Goal: Information Seeking & Learning: Find specific fact

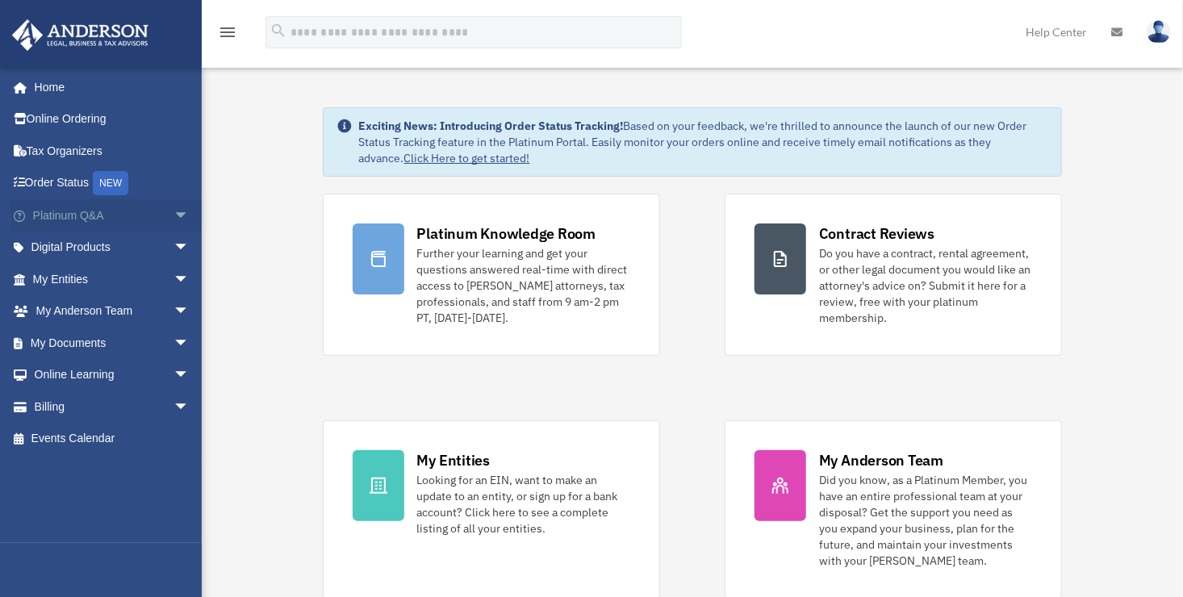
click at [52, 215] on link "Platinum Q&A arrow_drop_down" at bounding box center [112, 215] width 202 height 32
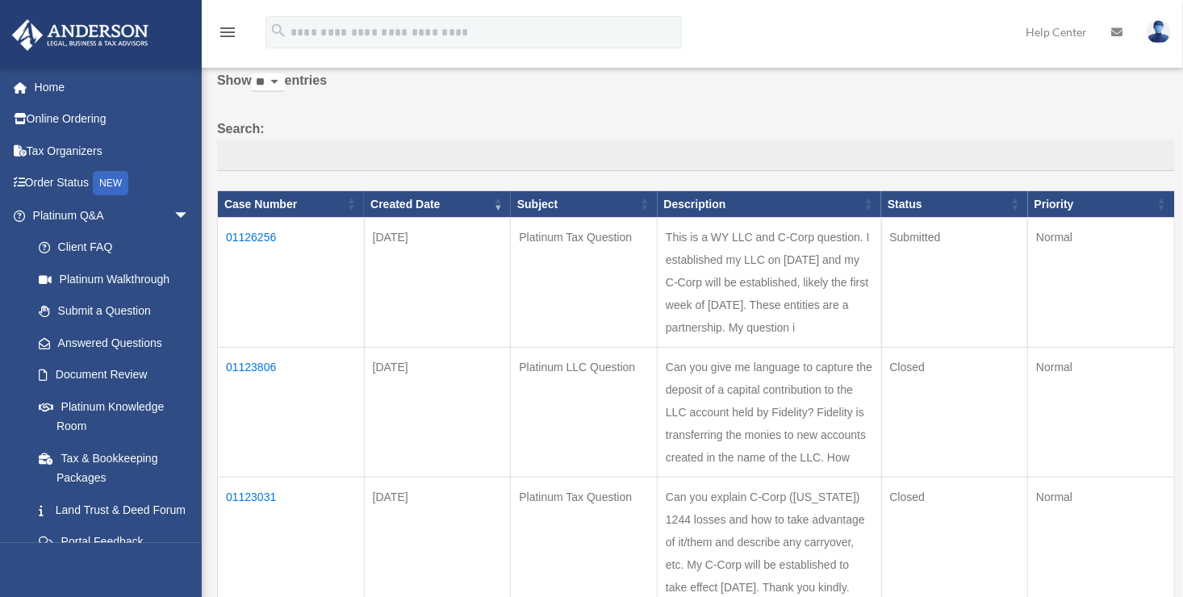
scroll to position [161, 0]
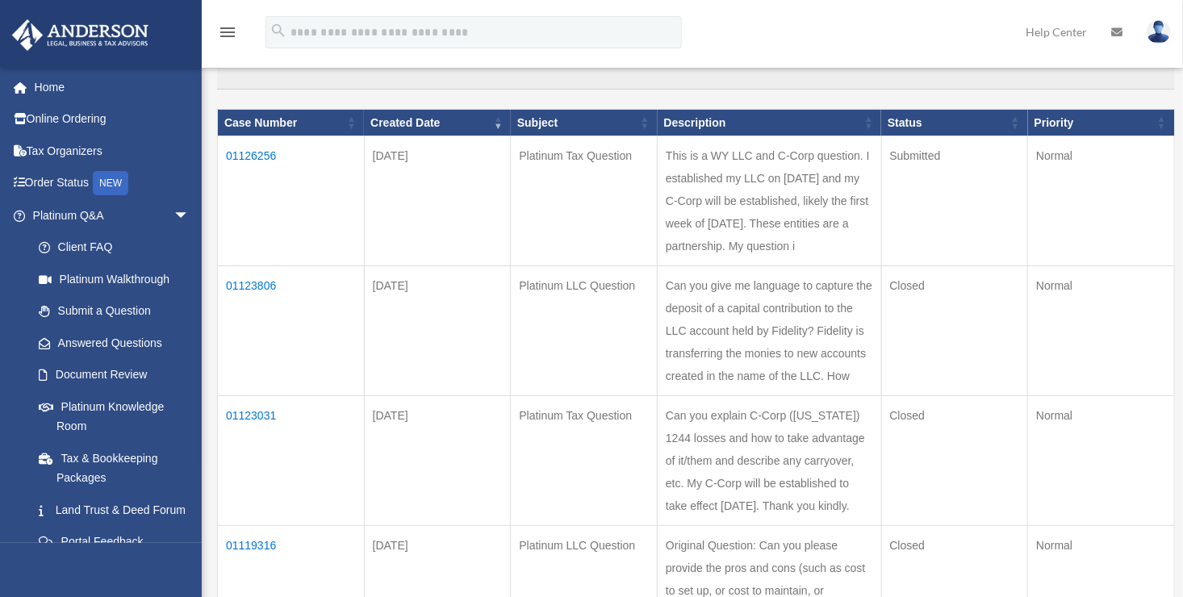
click at [259, 303] on td "01123806" at bounding box center [291, 331] width 147 height 130
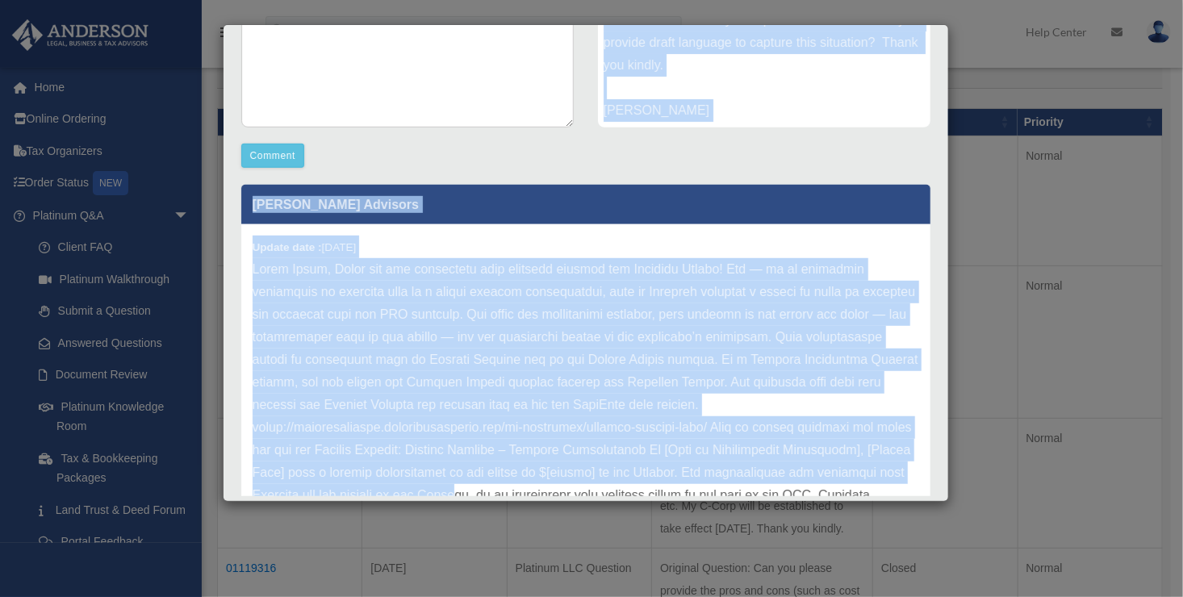
scroll to position [415, 0]
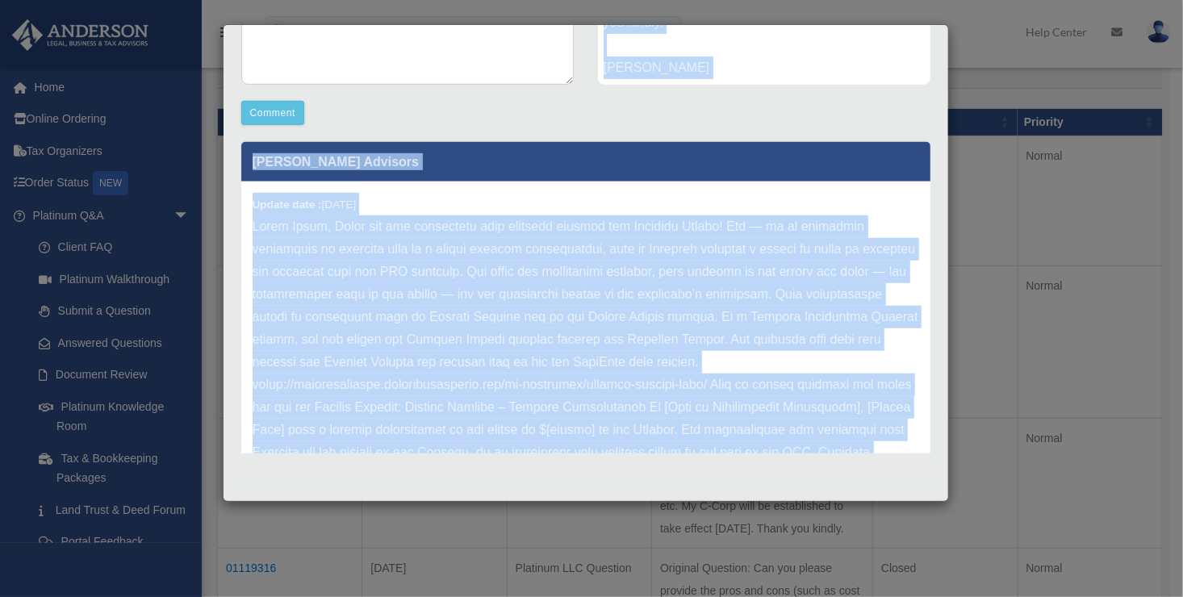
drag, startPoint x: 601, startPoint y: 274, endPoint x: 640, endPoint y: 504, distance: 233.2
click at [640, 504] on div "Case Detail × Platinum LLC Question Case Number 01123806 Created Date [DATE] St…" at bounding box center [591, 298] width 1183 height 597
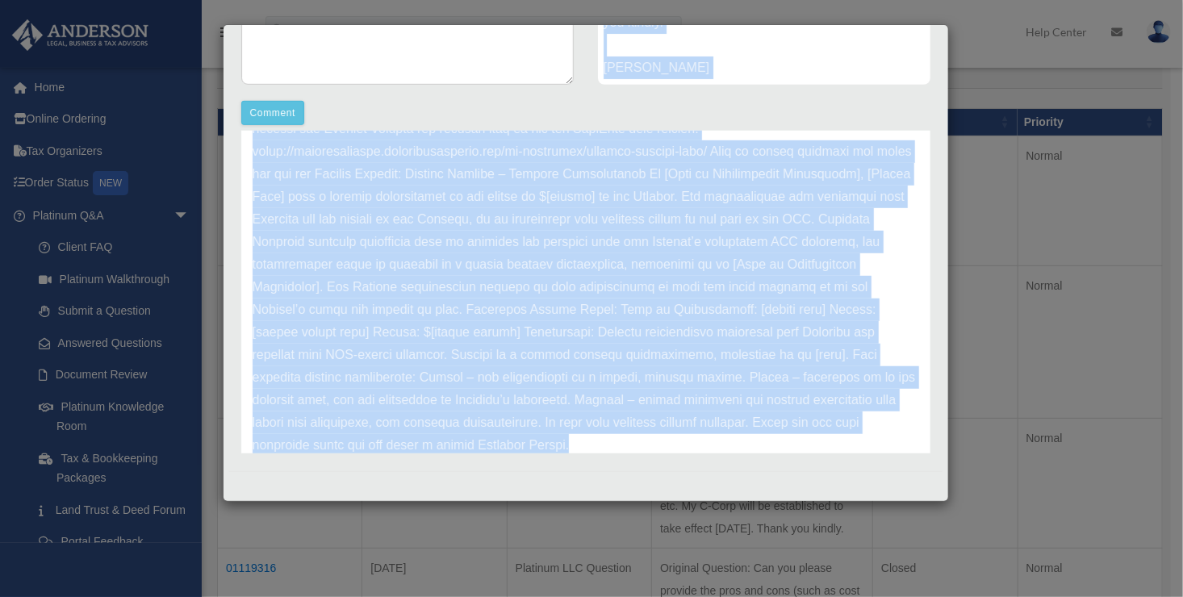
scroll to position [269, 0]
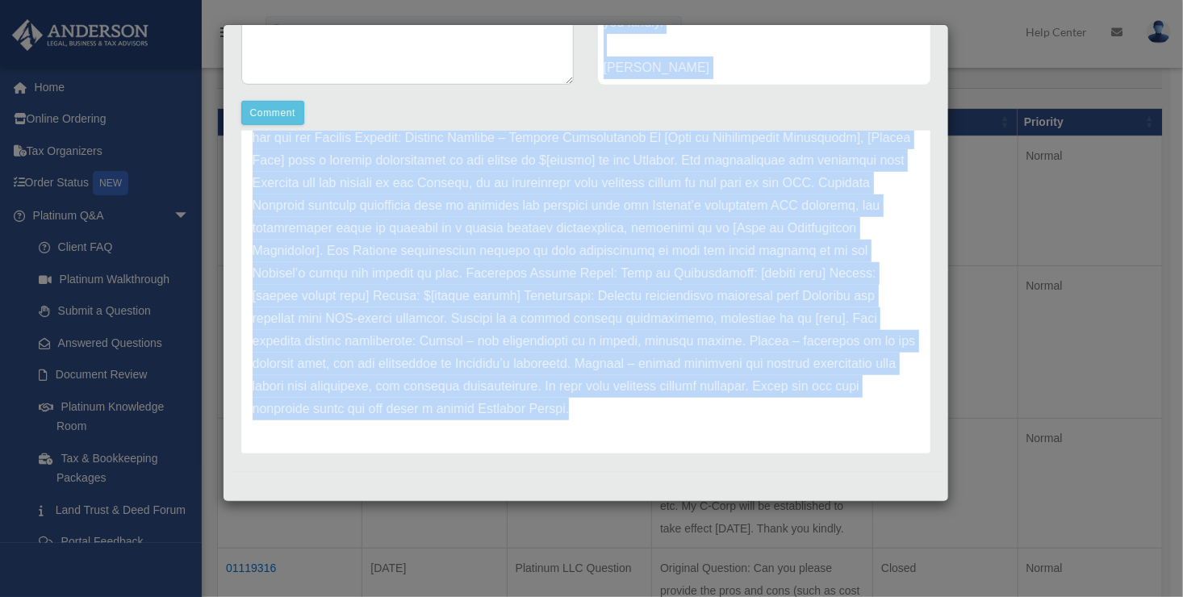
copy div "Lor ips dolo si ametcons ad elitsed doe tempori ut l etdolor magnaaliquae ad mi…"
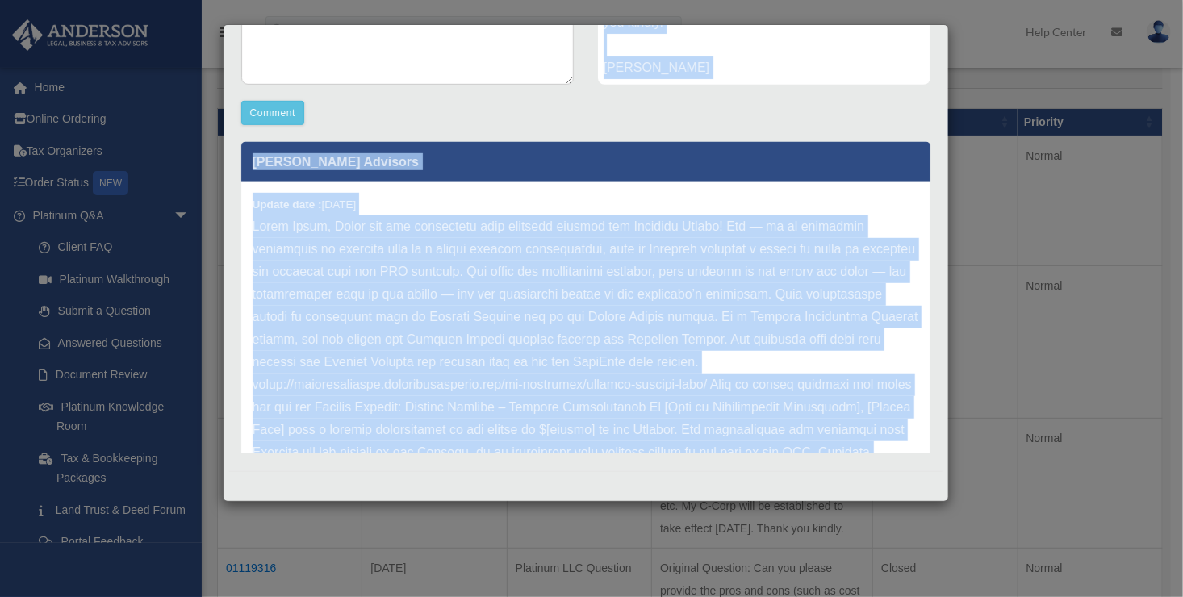
click at [533, 286] on p at bounding box center [586, 452] width 666 height 474
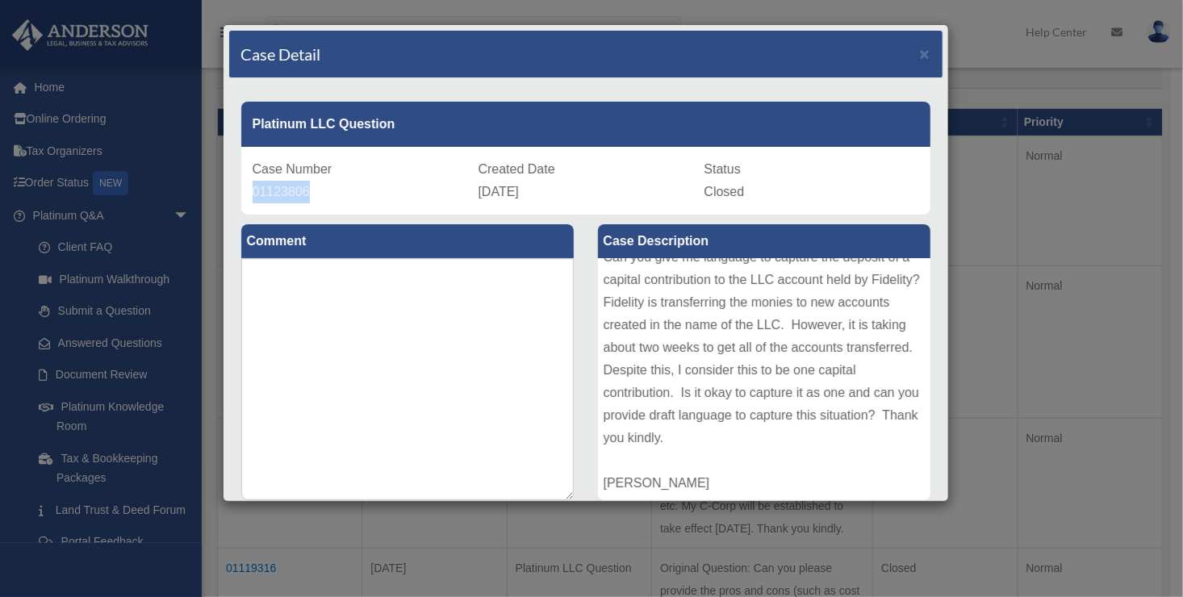
drag, startPoint x: 255, startPoint y: 191, endPoint x: 316, endPoint y: 192, distance: 61.3
click at [316, 192] on div "Case Number 01123806" at bounding box center [360, 180] width 215 height 45
drag, startPoint x: 316, startPoint y: 192, endPoint x: 298, endPoint y: 186, distance: 19.6
copy span "01123806"
click at [920, 52] on span "×" at bounding box center [925, 53] width 10 height 19
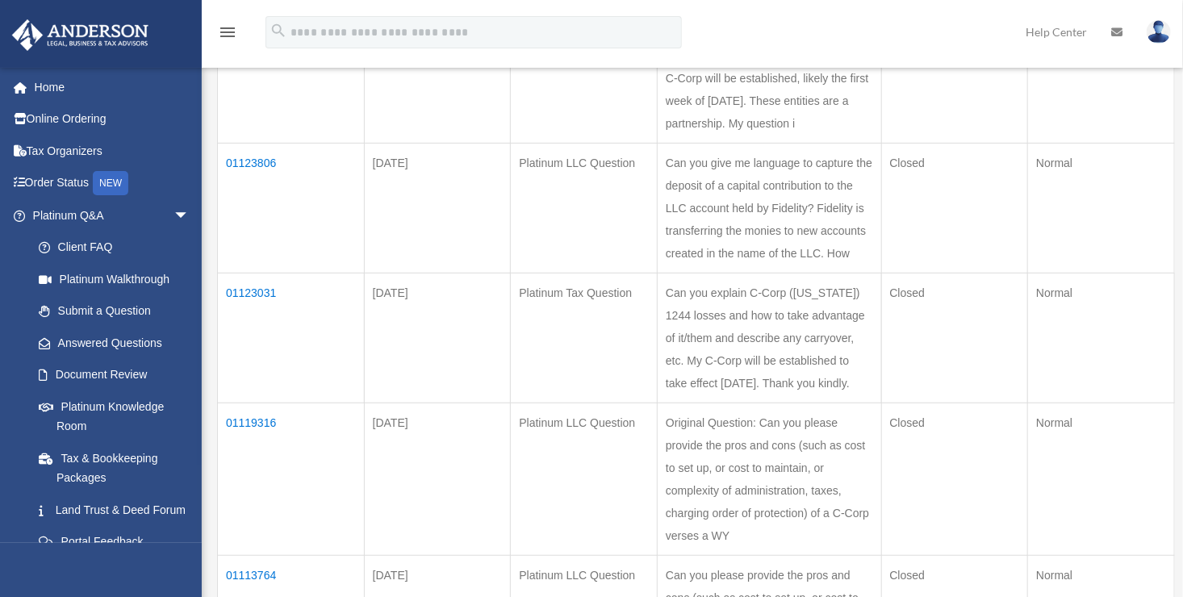
scroll to position [323, 0]
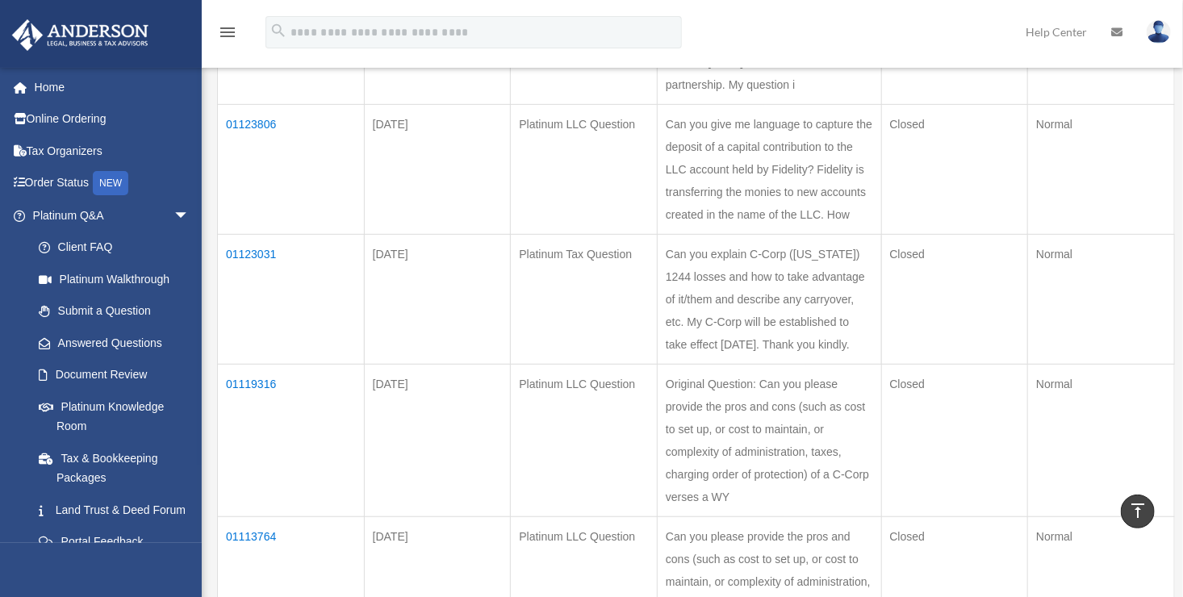
click at [232, 317] on td "01123031" at bounding box center [291, 300] width 147 height 130
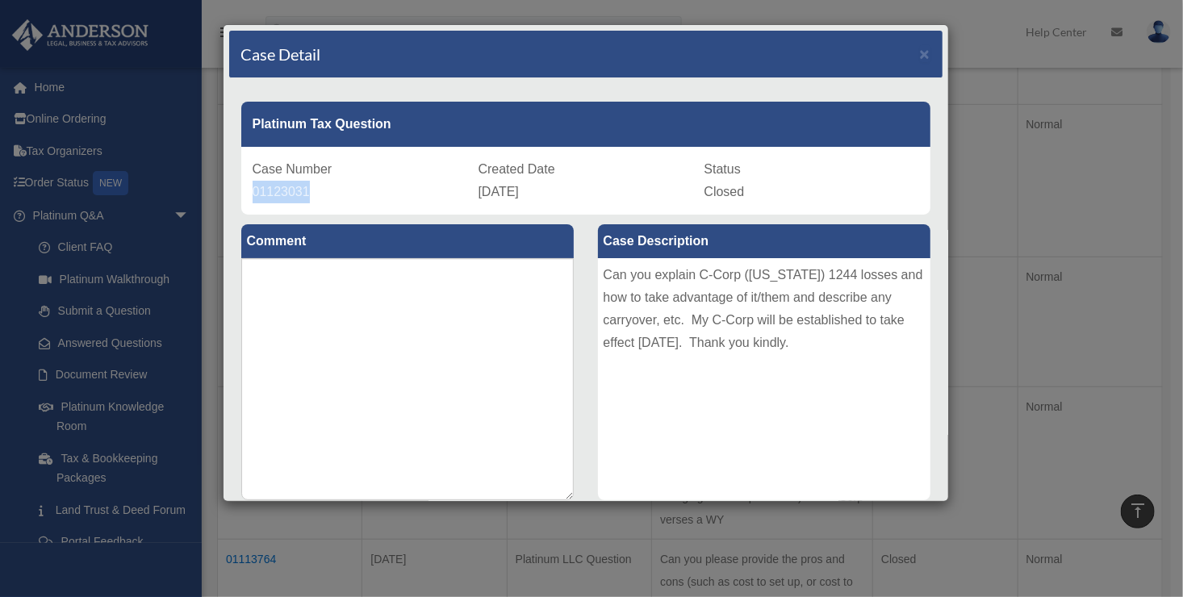
drag, startPoint x: 253, startPoint y: 194, endPoint x: 342, endPoint y: 198, distance: 89.7
click at [342, 198] on div "Case Number 01123031" at bounding box center [360, 180] width 215 height 45
drag, startPoint x: 342, startPoint y: 198, endPoint x: 289, endPoint y: 195, distance: 53.3
copy span "01123031"
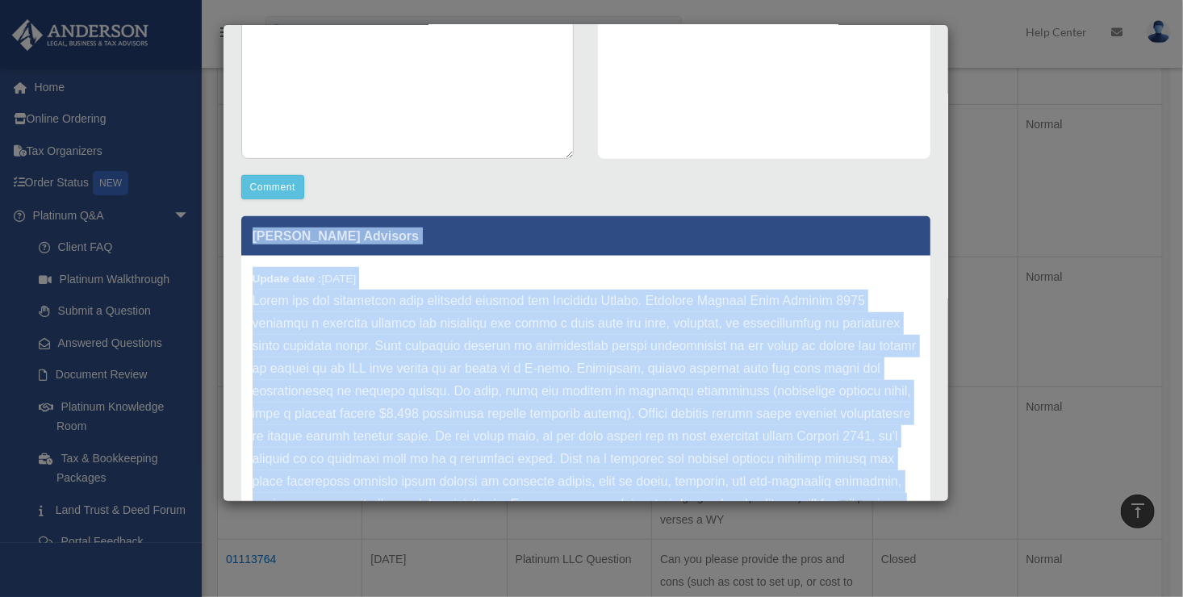
scroll to position [415, 0]
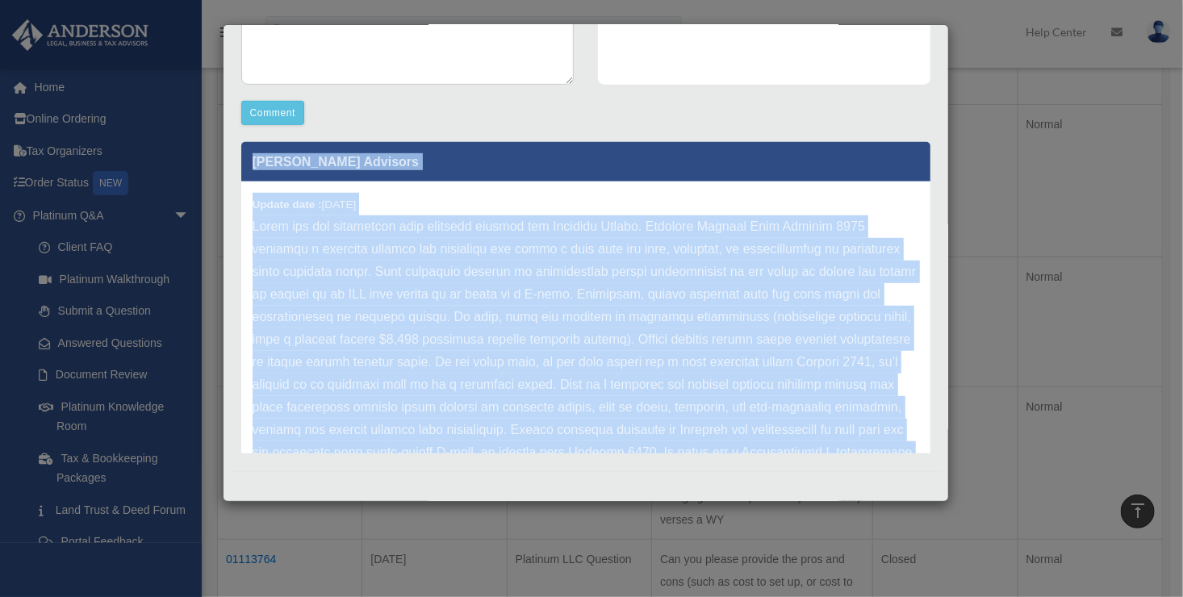
drag, startPoint x: 599, startPoint y: 273, endPoint x: 756, endPoint y: 507, distance: 281.2
click at [756, 507] on div "Case Detail × Platinum Tax Question Case Number 01123031 Created Date [DATE] St…" at bounding box center [591, 298] width 1183 height 597
copy div "Can you explain C-Corp ([US_STATE]) 1244 losses and how to take advantage of it…"
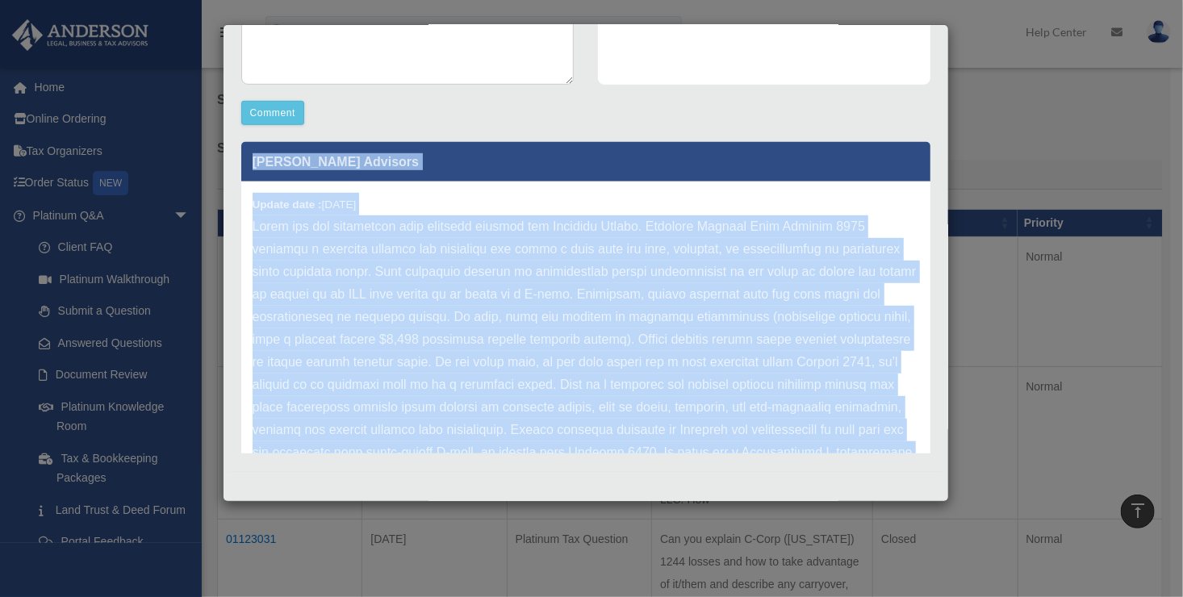
scroll to position [0, 0]
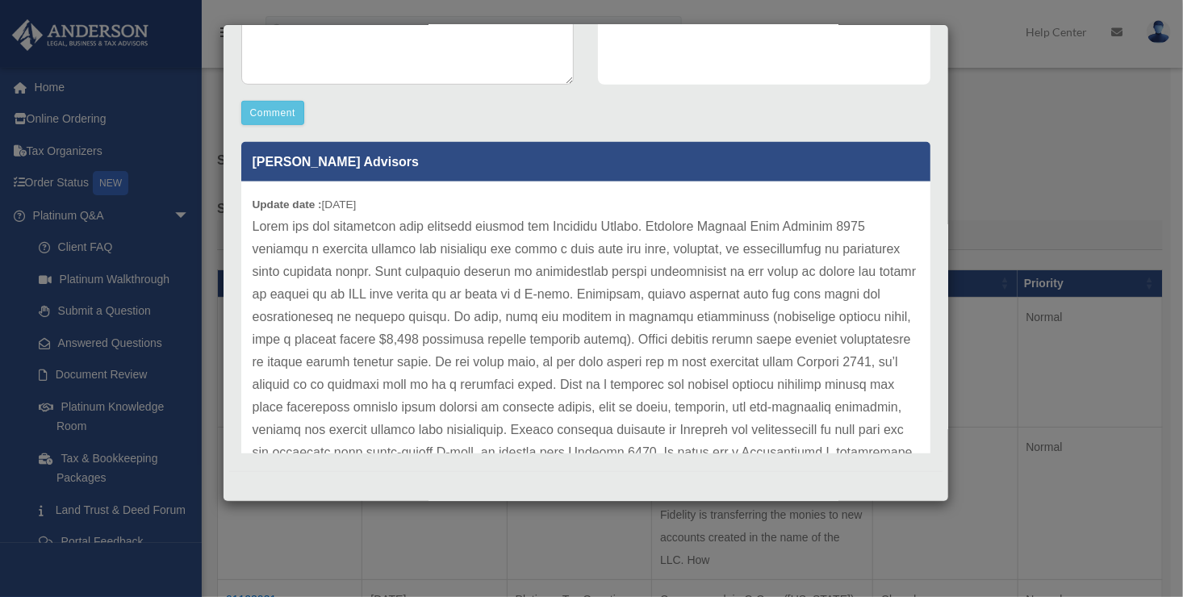
click at [1016, 142] on div "Case Detail × Platinum Tax Question Case Number 01123031 Created Date [DATE] St…" at bounding box center [591, 298] width 1183 height 597
